Goal: Browse casually

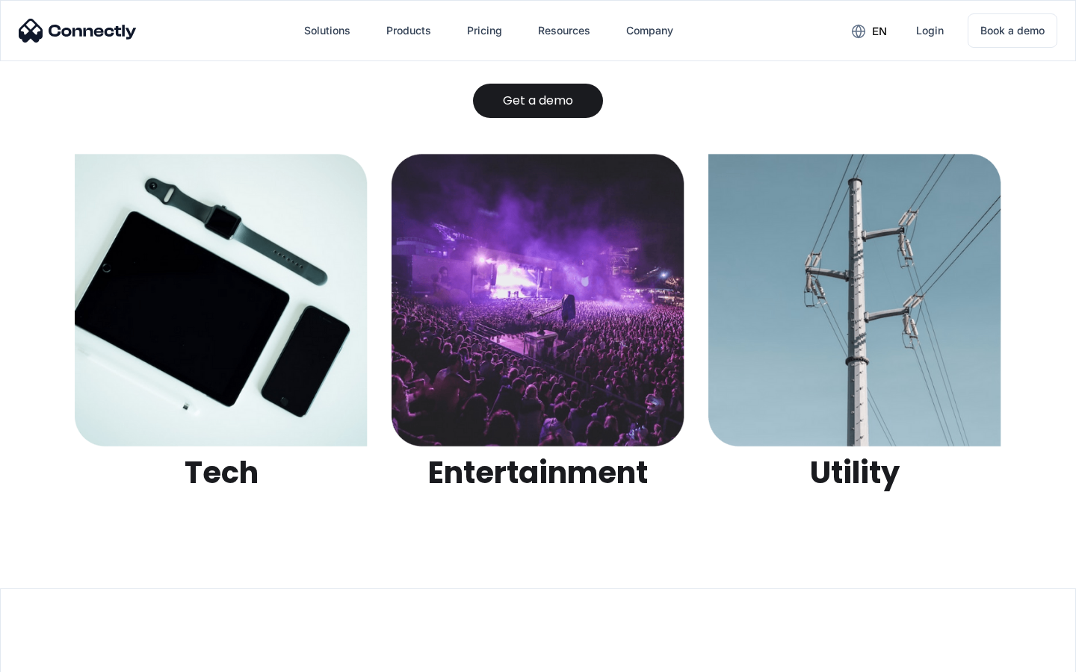
scroll to position [4714, 0]
